Goal: Connect with others: Connect with other users

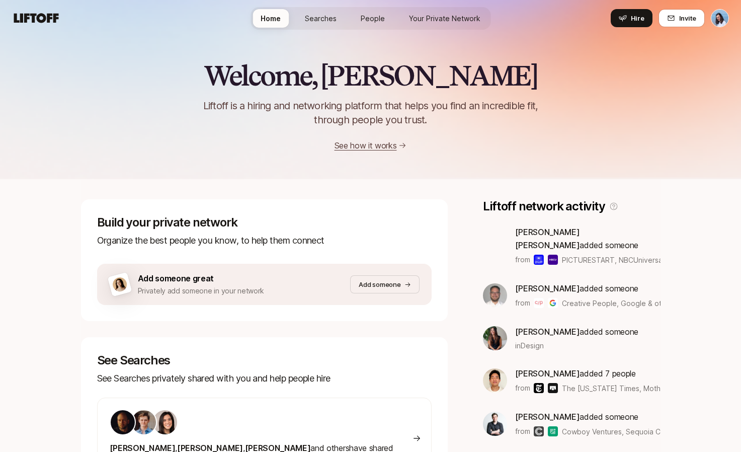
click at [438, 17] on span "Your Private Network" at bounding box center [444, 18] width 71 height 11
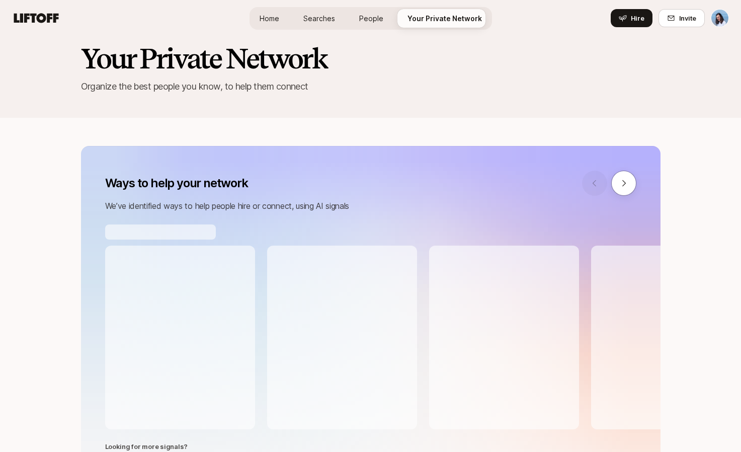
scroll to position [39, 0]
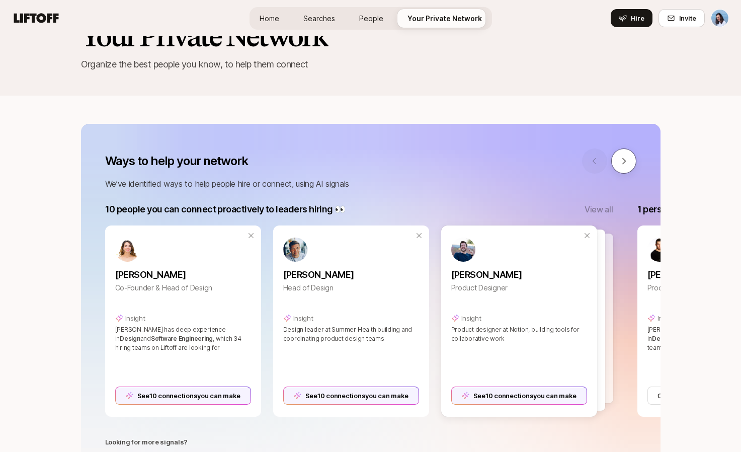
click at [632, 163] on button at bounding box center [623, 160] width 25 height 25
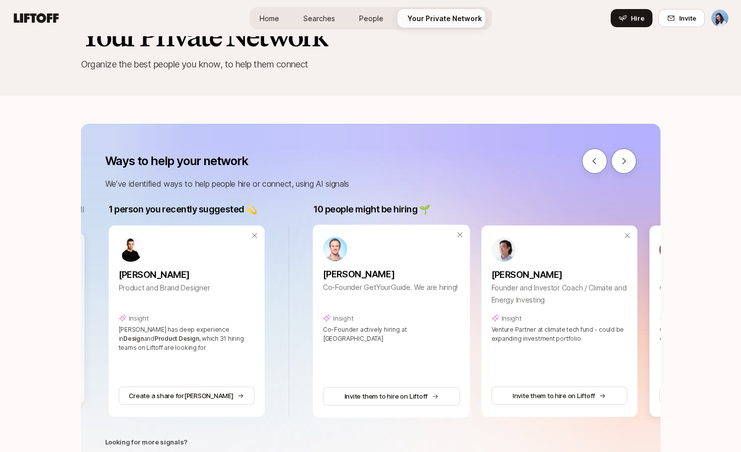
scroll to position [0, 532]
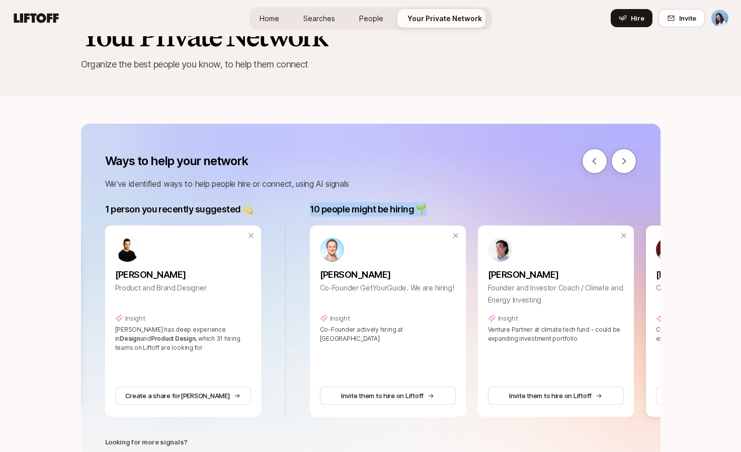
drag, startPoint x: 309, startPoint y: 206, endPoint x: 432, endPoint y: 207, distance: 122.3
click at [432, 207] on div "10 people might be hiring 🌱 View all" at bounding box center [564, 209] width 508 height 14
click at [624, 161] on icon at bounding box center [624, 161] width 4 height 6
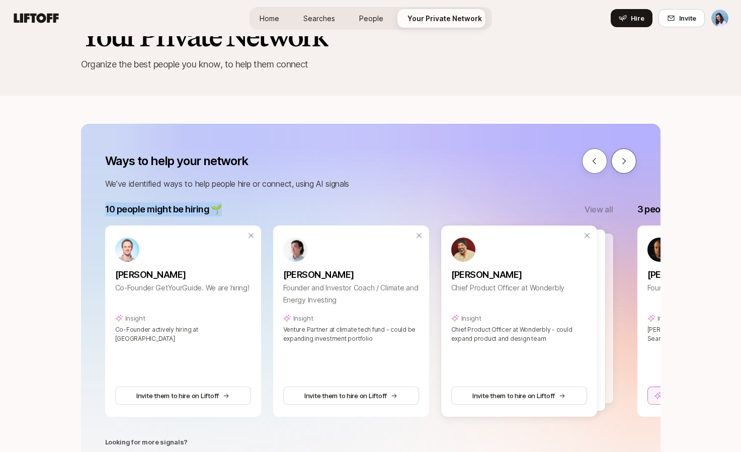
click at [627, 161] on icon at bounding box center [623, 160] width 9 height 9
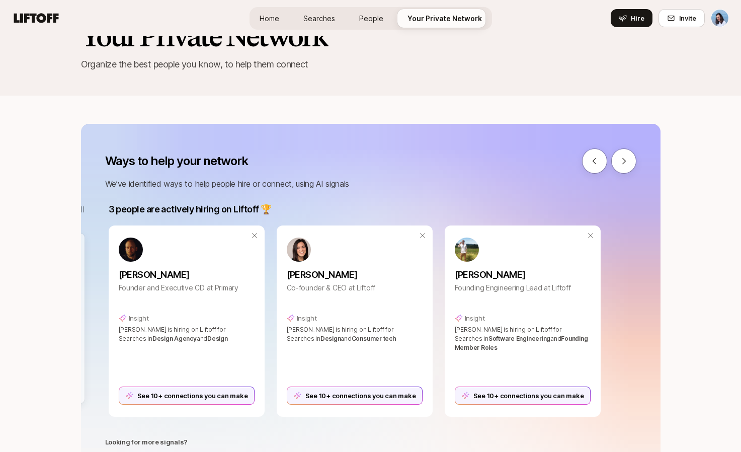
scroll to position [0, 1269]
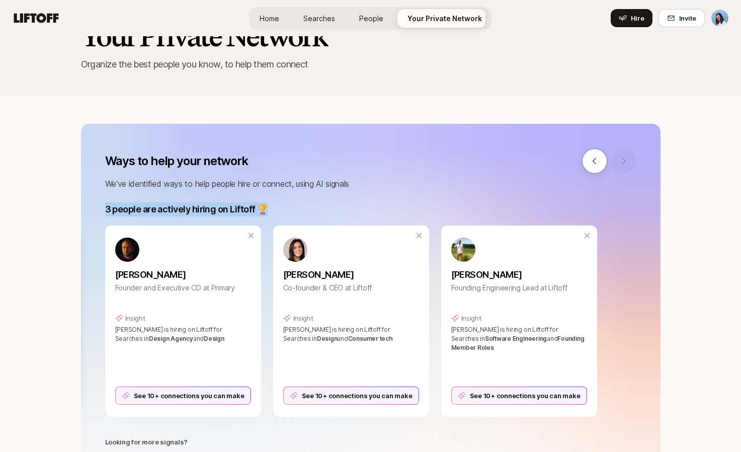
drag, startPoint x: 106, startPoint y: 207, endPoint x: 293, endPoint y: 210, distance: 187.2
click at [287, 209] on div "3 people are actively hiring on Liftoff 🏆" at bounding box center [351, 209] width 492 height 14
copy p "3 people are actively hiring on Liftoff 🏆"
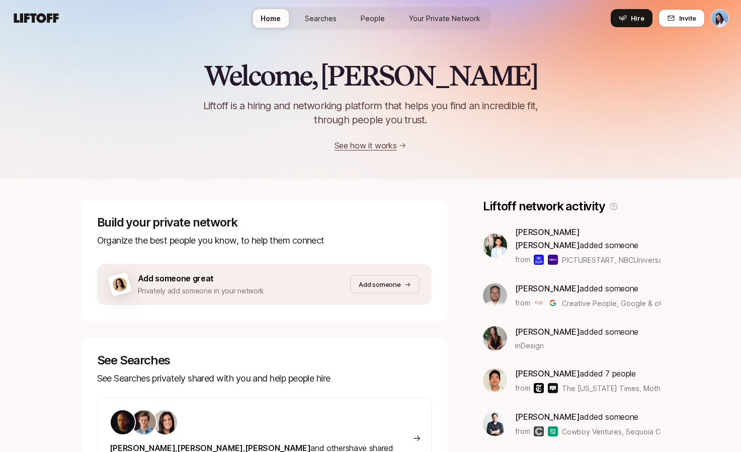
click at [432, 21] on span "Your Private Network" at bounding box center [444, 18] width 71 height 11
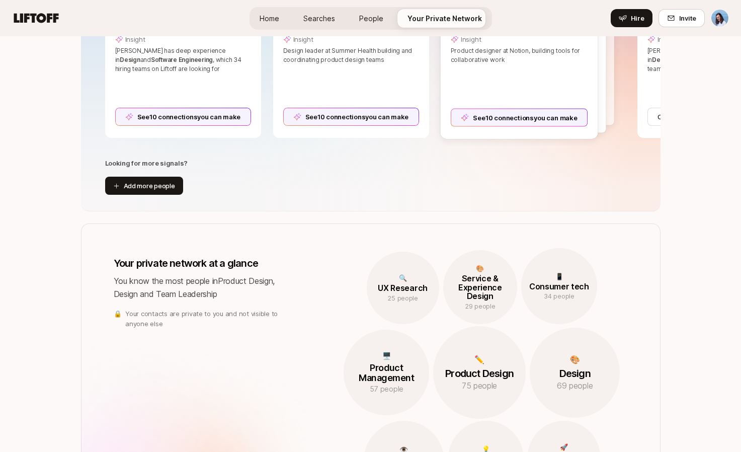
scroll to position [127, 0]
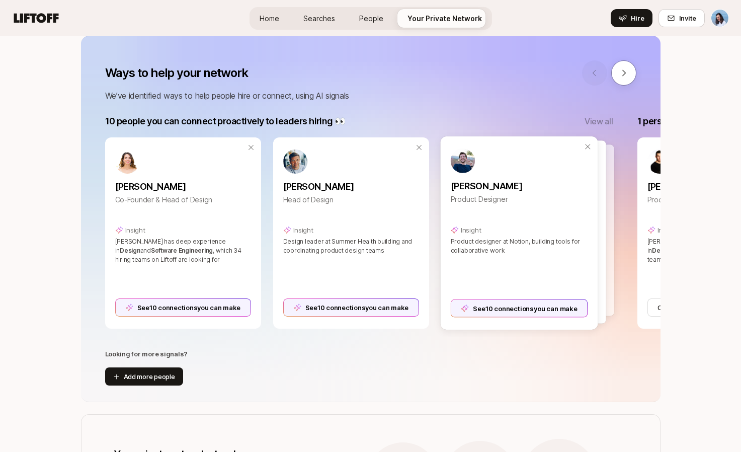
click at [609, 187] on div at bounding box center [534, 229] width 157 height 171
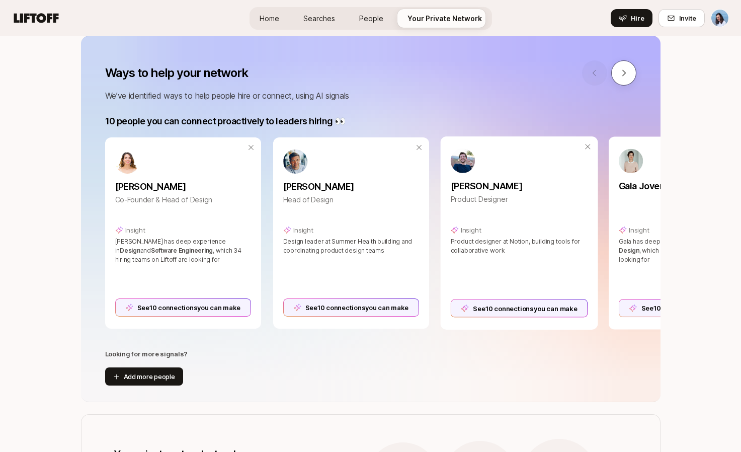
click at [628, 74] on icon at bounding box center [623, 72] width 9 height 9
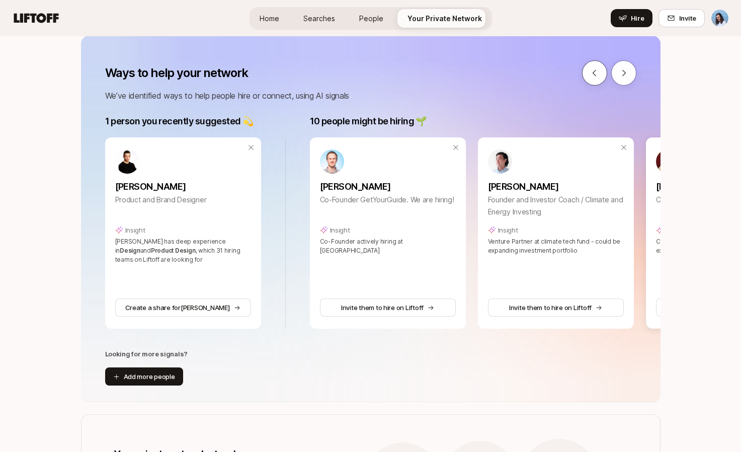
click at [598, 74] on icon at bounding box center [594, 72] width 9 height 9
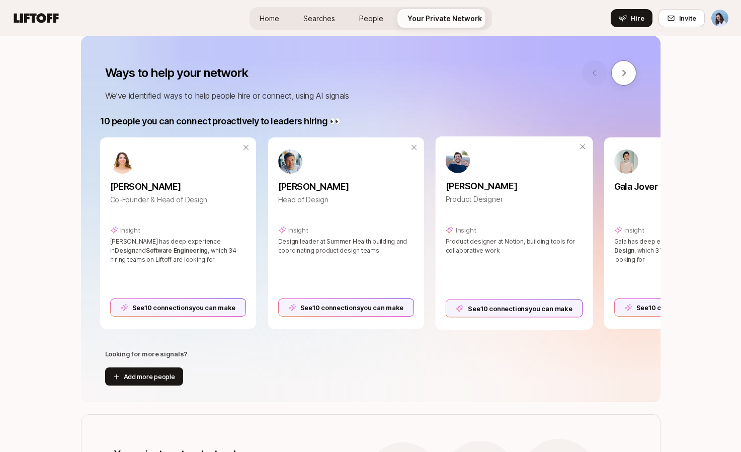
scroll to position [0, 0]
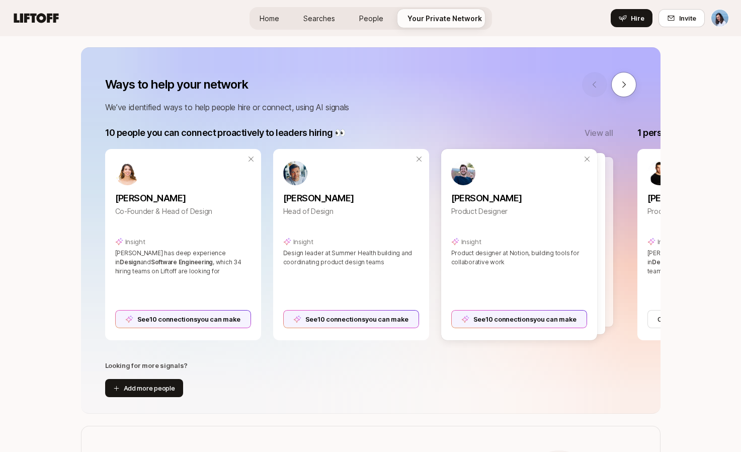
scroll to position [125, 0]
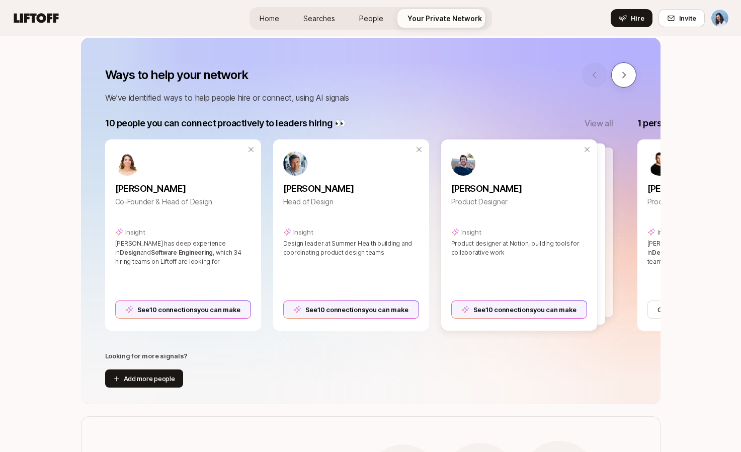
click at [623, 74] on icon at bounding box center [623, 74] width 9 height 9
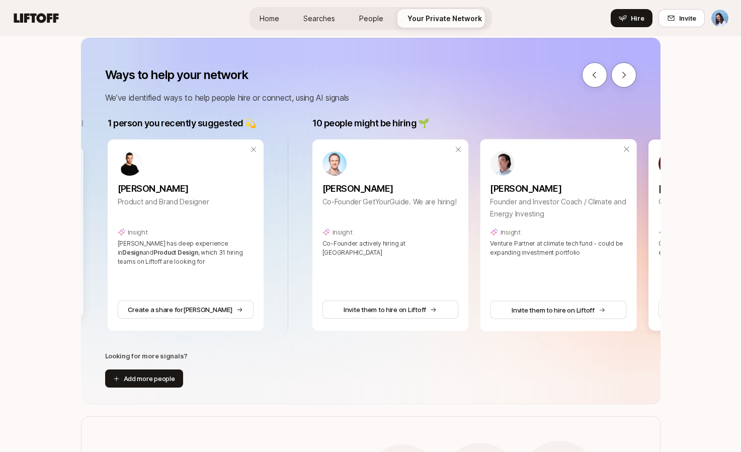
scroll to position [0, 532]
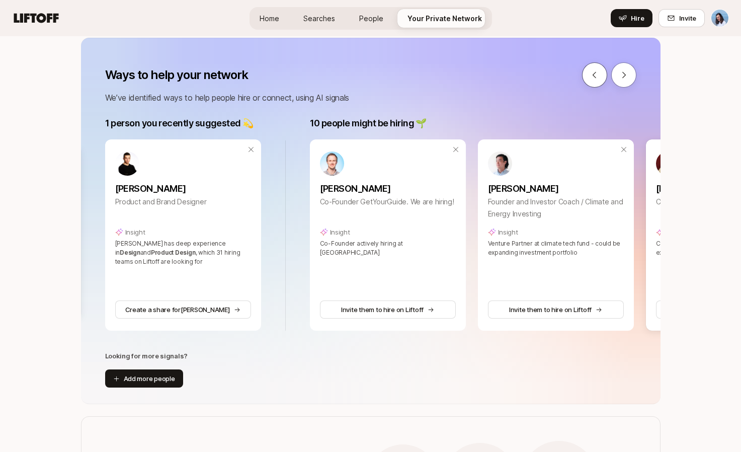
click at [597, 75] on icon at bounding box center [594, 74] width 9 height 9
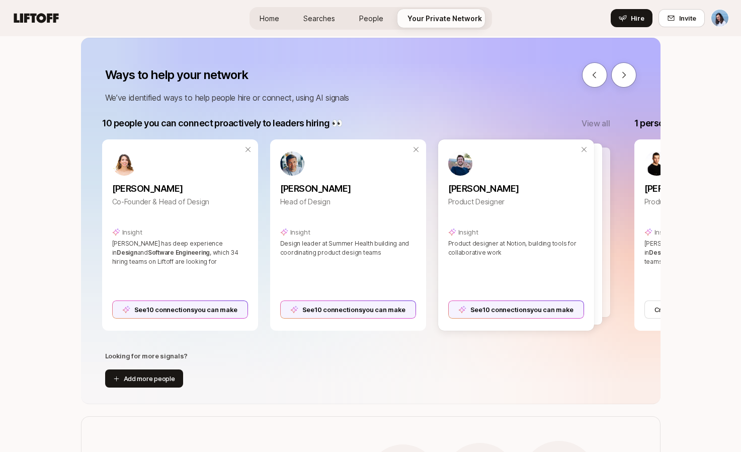
scroll to position [0, 0]
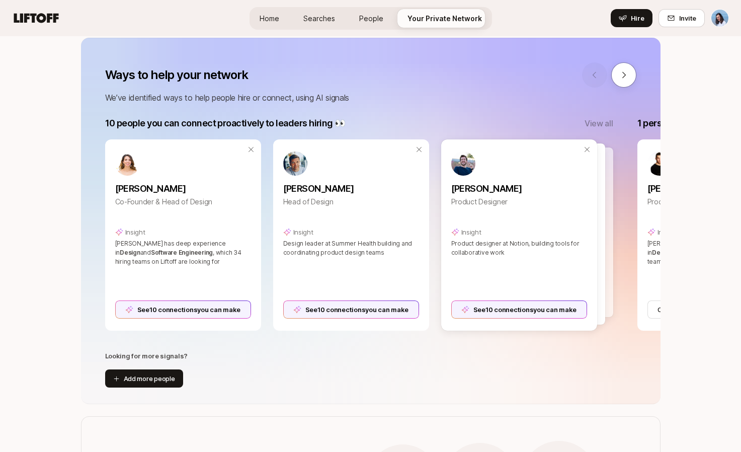
click at [601, 121] on p "View all" at bounding box center [599, 123] width 28 height 13
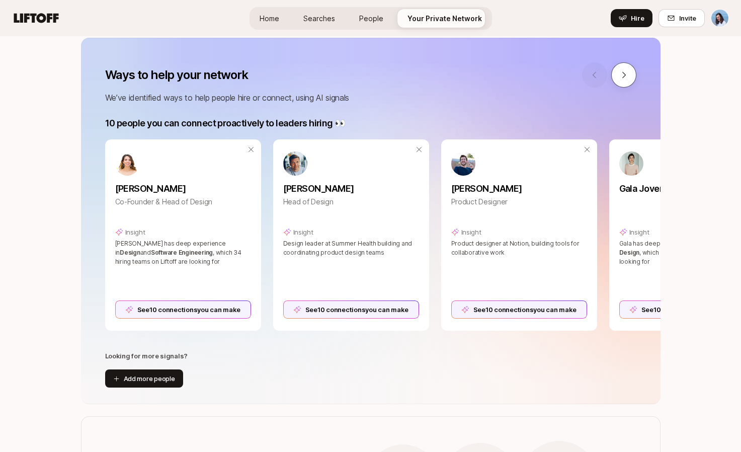
click at [626, 74] on icon at bounding box center [623, 74] width 9 height 9
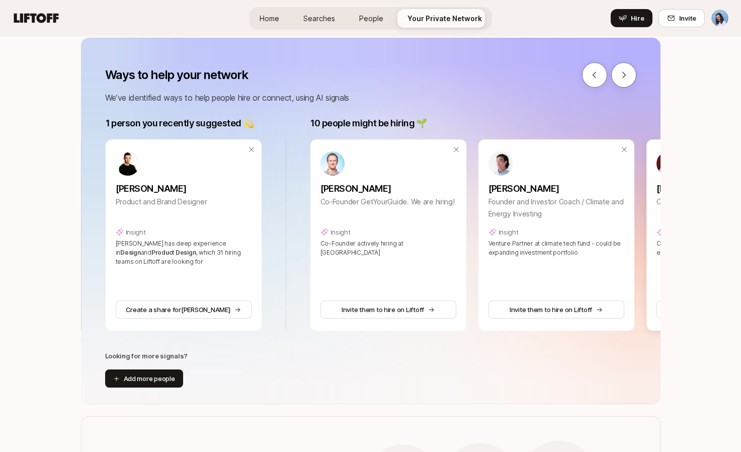
scroll to position [0, 1717]
click at [591, 76] on icon at bounding box center [594, 74] width 9 height 9
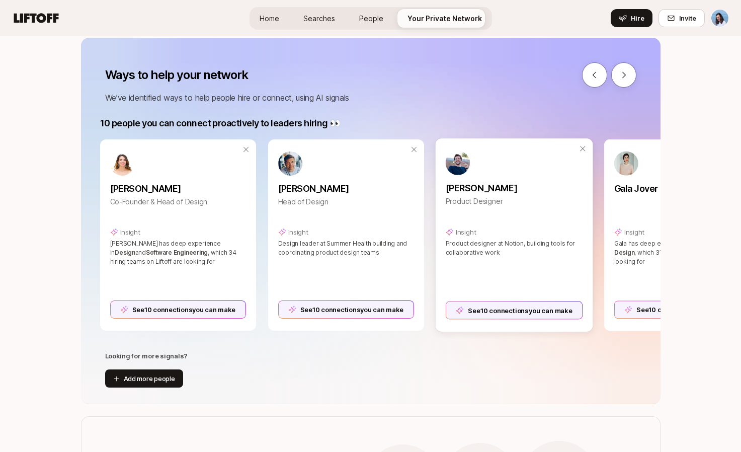
scroll to position [0, 0]
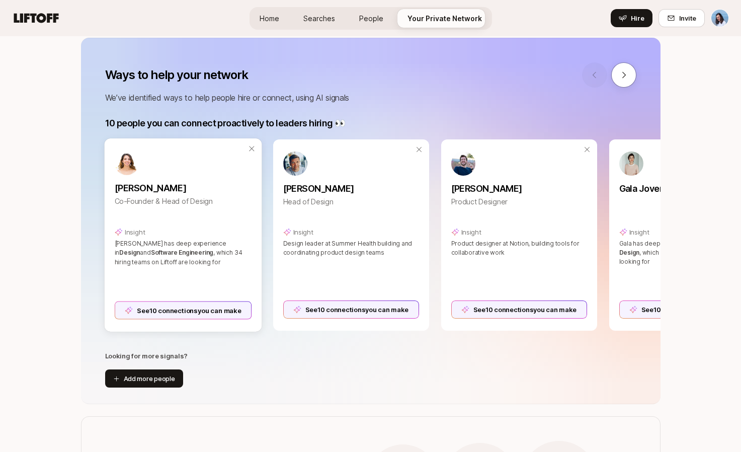
click at [207, 300] on div "See 10 connections you can make" at bounding box center [182, 308] width 137 height 22
click at [209, 310] on div "See 10 connections you can make" at bounding box center [182, 310] width 137 height 18
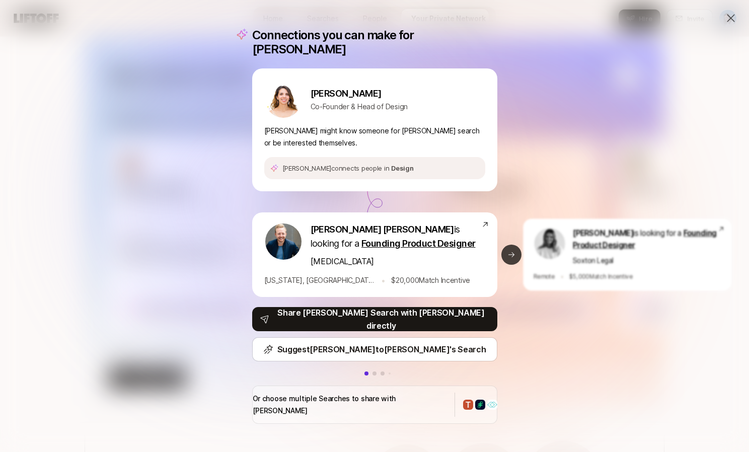
click at [511, 254] on icon at bounding box center [511, 255] width 8 height 8
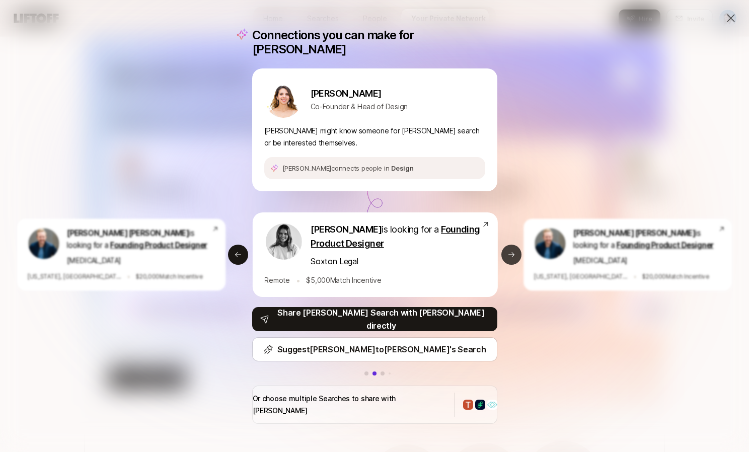
click at [506, 258] on button "Next slide" at bounding box center [511, 254] width 20 height 20
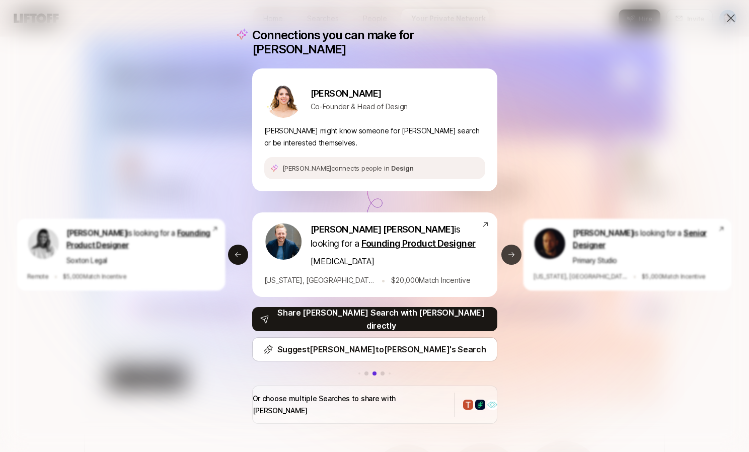
click at [507, 256] on icon at bounding box center [511, 255] width 8 height 8
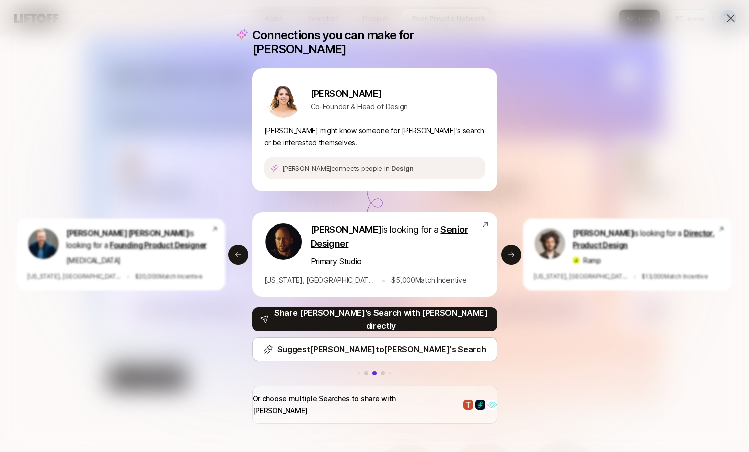
click at [724, 18] on icon at bounding box center [730, 18] width 12 height 12
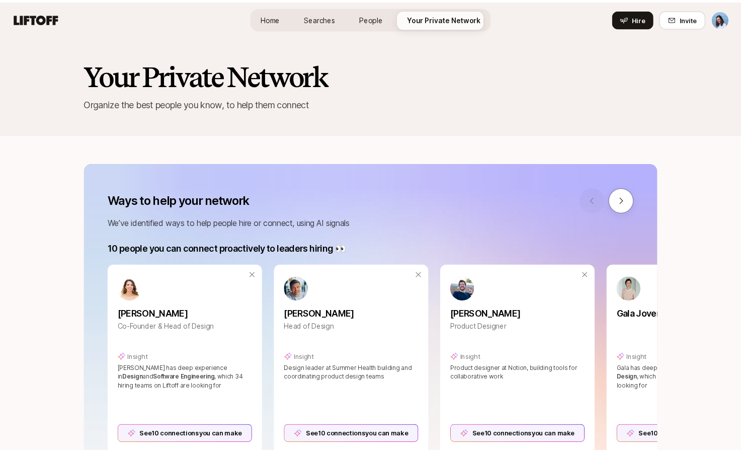
scroll to position [125, 0]
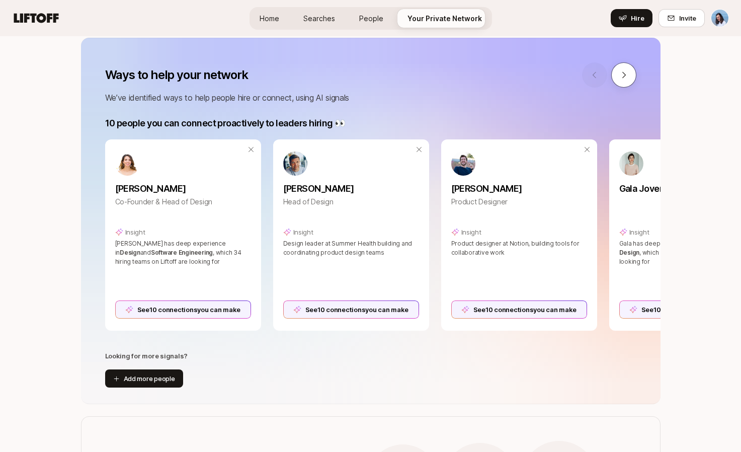
click at [622, 74] on icon at bounding box center [623, 74] width 9 height 9
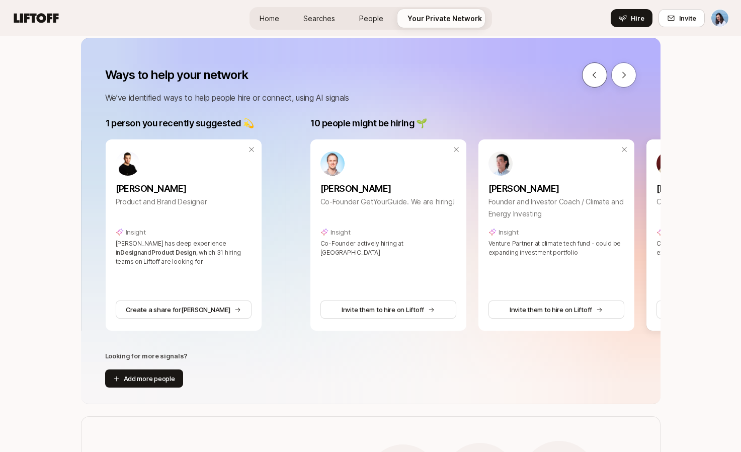
scroll to position [0, 1717]
click at [622, 79] on button at bounding box center [623, 74] width 25 height 25
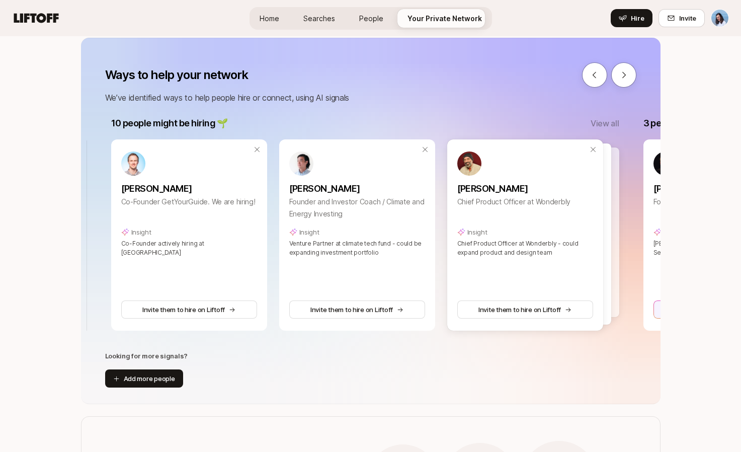
scroll to position [0, 1922]
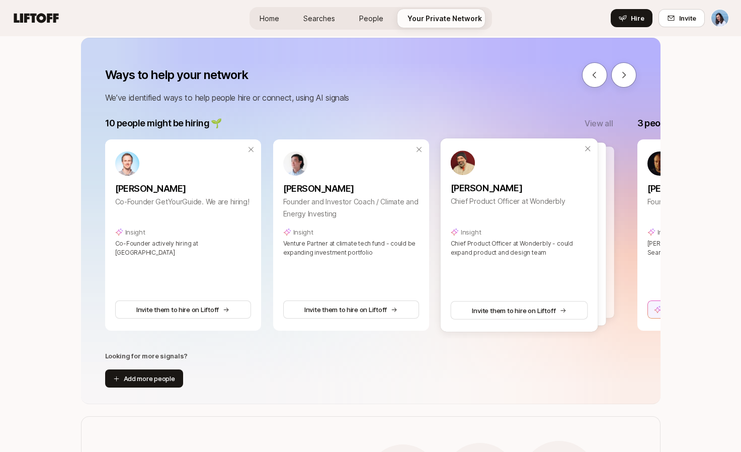
click at [610, 177] on div at bounding box center [534, 231] width 157 height 171
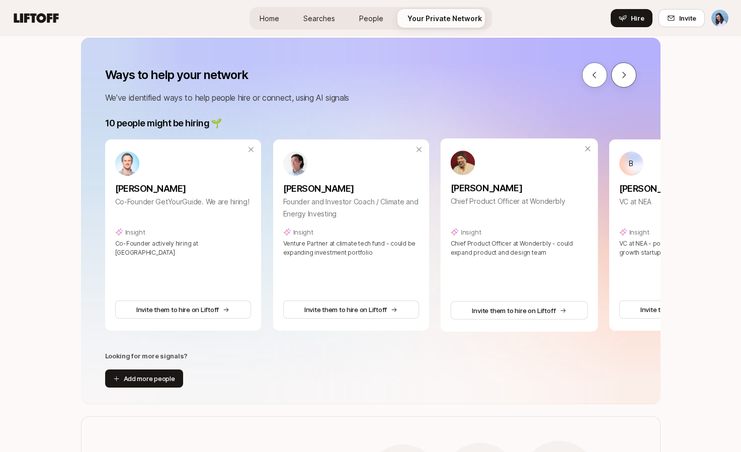
click at [620, 75] on icon at bounding box center [623, 74] width 9 height 9
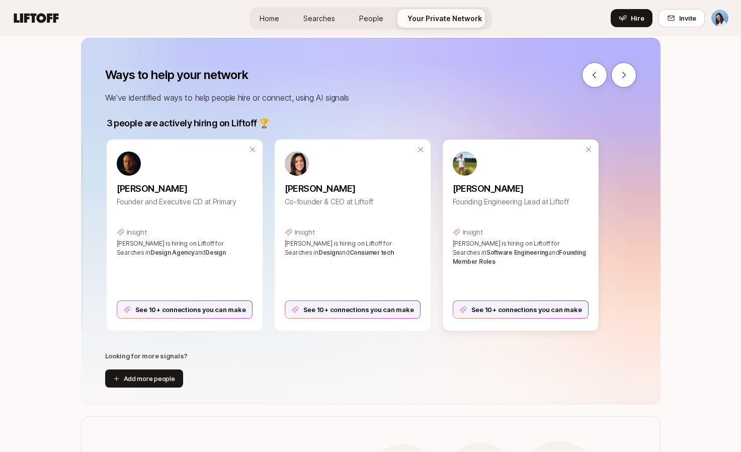
scroll to position [0, 3639]
click at [587, 77] on button at bounding box center [594, 74] width 25 height 25
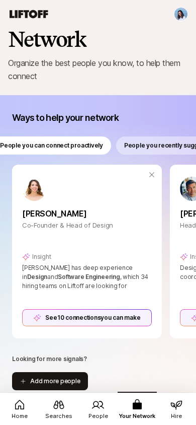
scroll to position [0, 0]
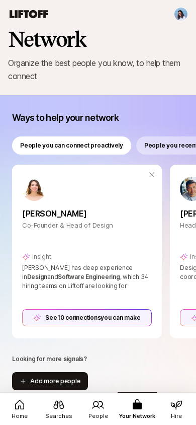
click at [153, 143] on p "People you recently suggested" at bounding box center [189, 145] width 91 height 9
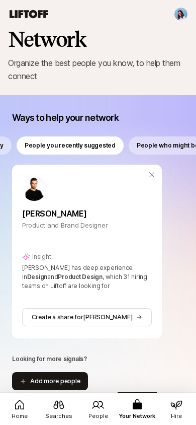
scroll to position [0, 121]
click at [163, 144] on p "People who might be hiring" at bounding box center [176, 145] width 80 height 9
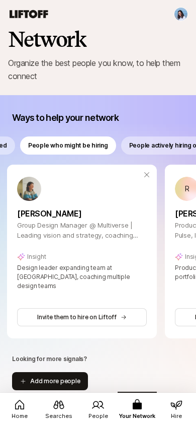
scroll to position [0, 630]
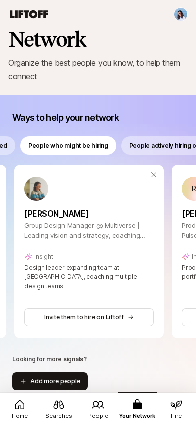
click at [152, 175] on icon at bounding box center [154, 175] width 8 height 8
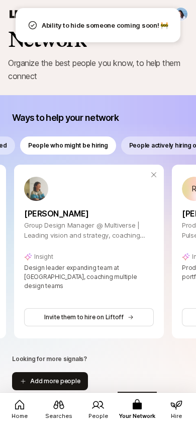
click at [163, 148] on p "People actively hiring on Liftoff" at bounding box center [173, 145] width 89 height 9
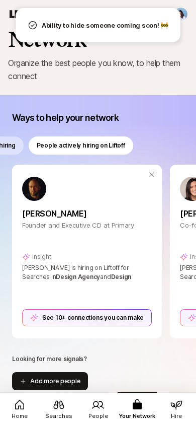
scroll to position [0, 326]
